Goal: Transaction & Acquisition: Subscribe to service/newsletter

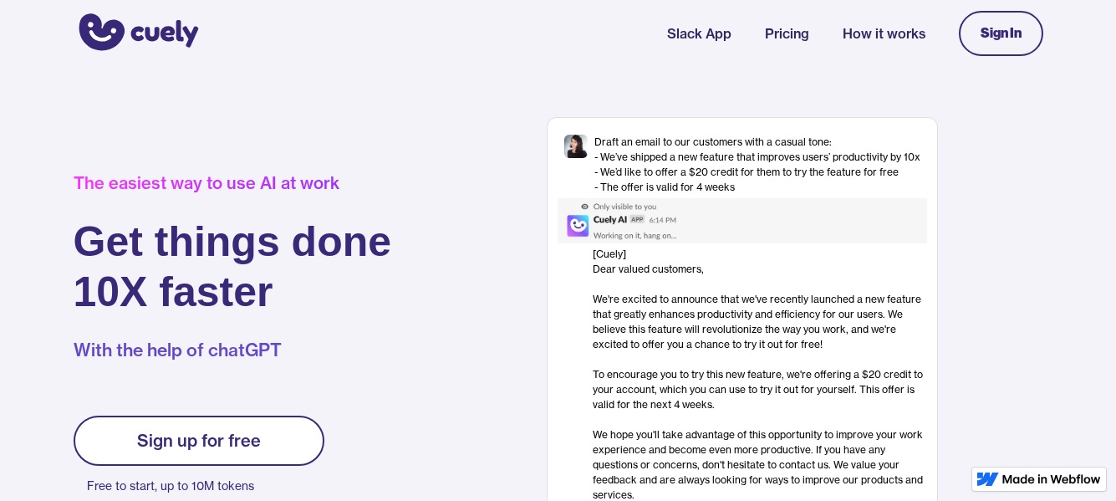
click at [776, 42] on link "Pricing" at bounding box center [787, 33] width 44 height 20
click at [786, 29] on link "Pricing" at bounding box center [787, 33] width 44 height 20
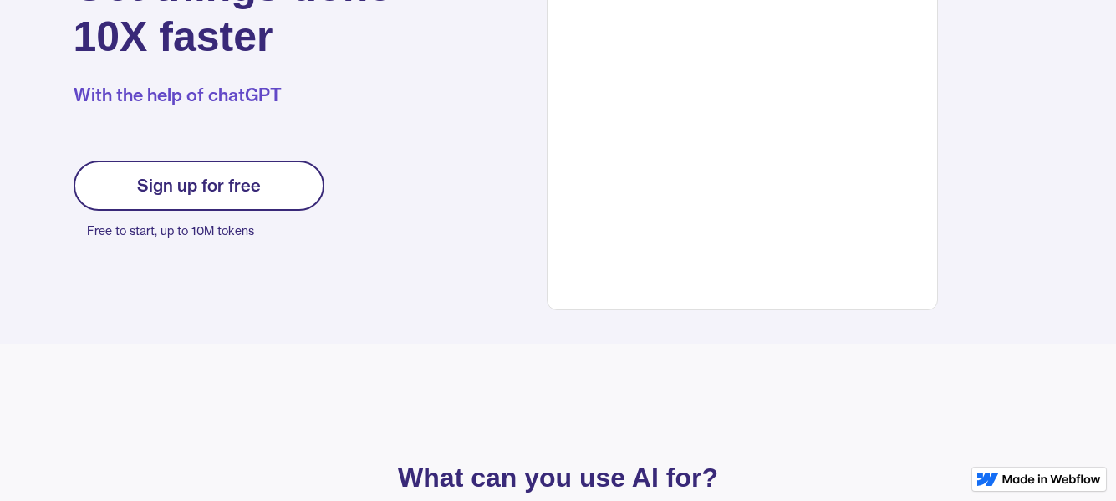
scroll to position [257, 0]
